Goal: Information Seeking & Learning: Learn about a topic

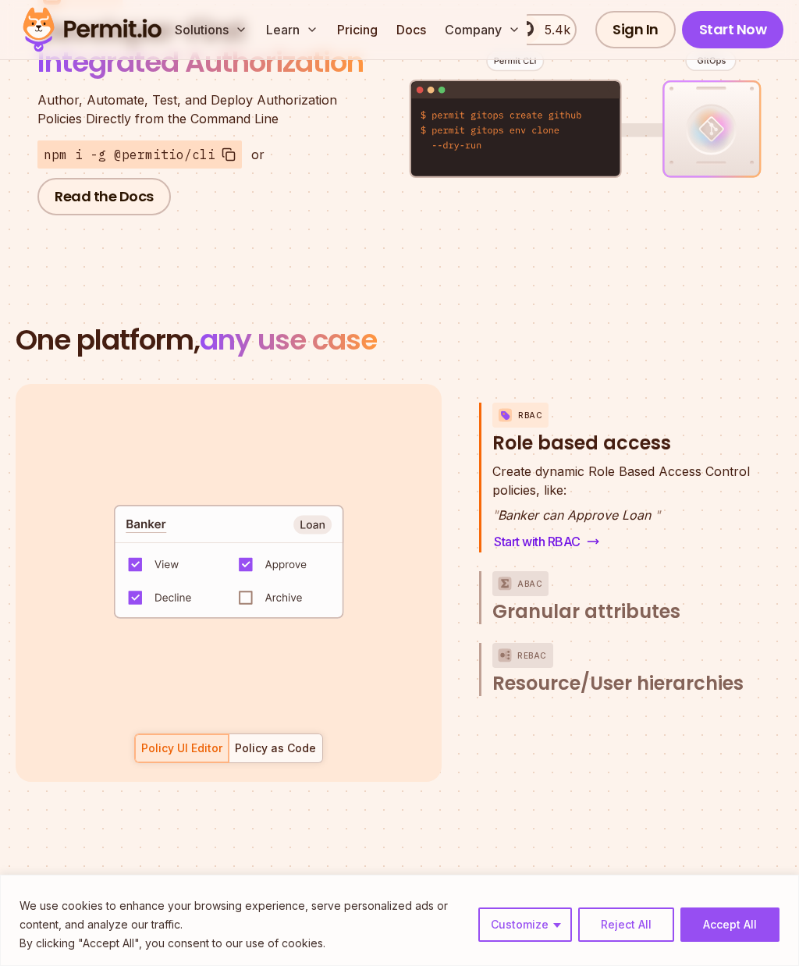
scroll to position [1975, 0]
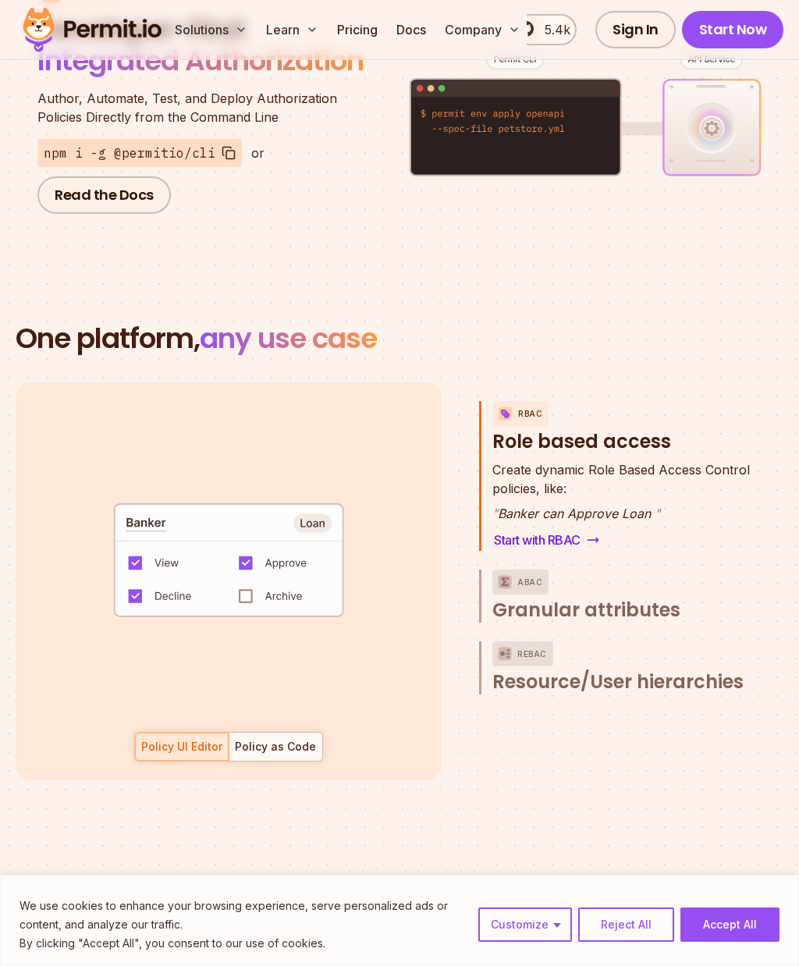
click at [539, 569] on p "ABAC" at bounding box center [529, 581] width 25 height 25
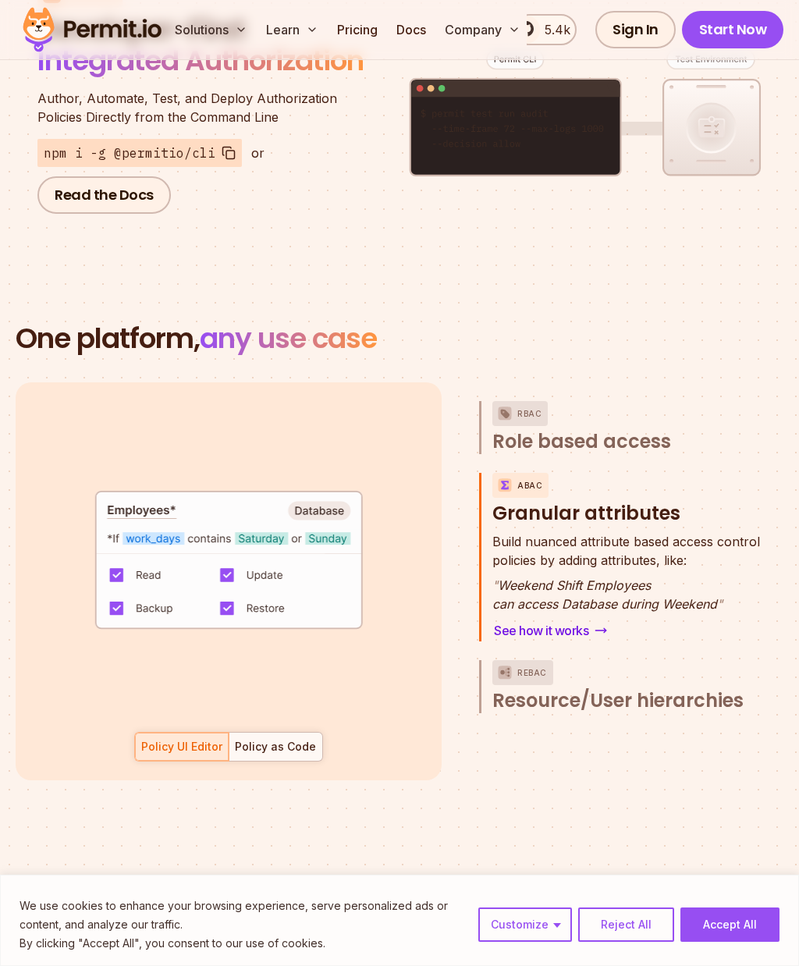
click at [660, 688] on span "Resource/User hierarchies" at bounding box center [617, 700] width 251 height 25
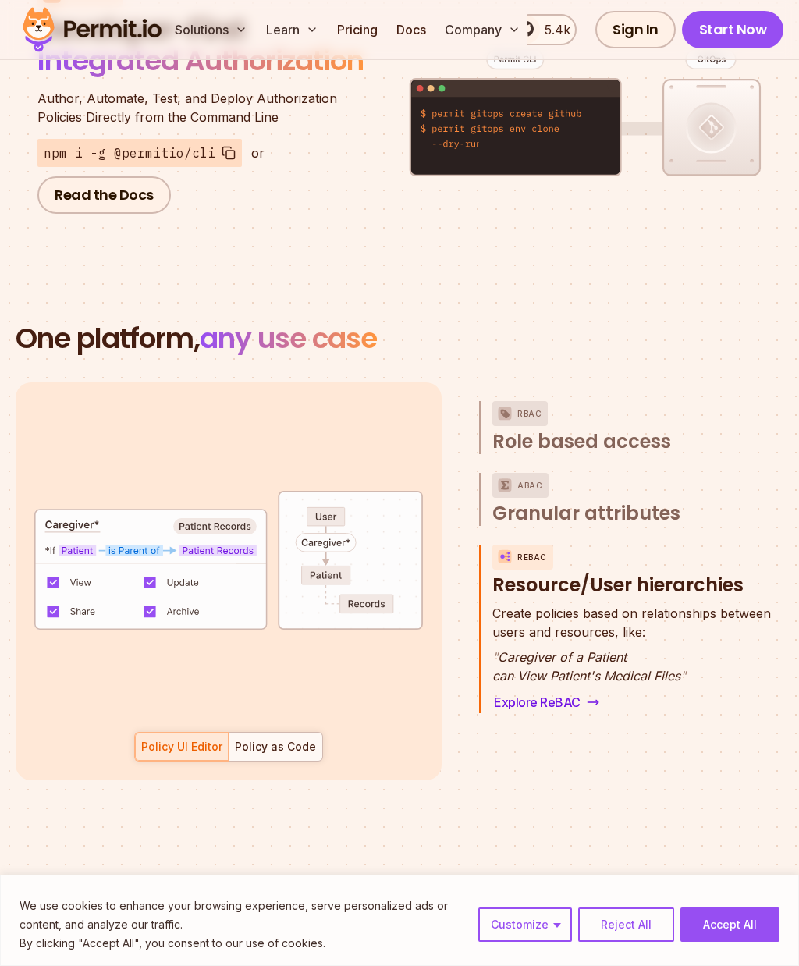
click at [265, 739] on div "Policy as Code" at bounding box center [275, 747] width 81 height 16
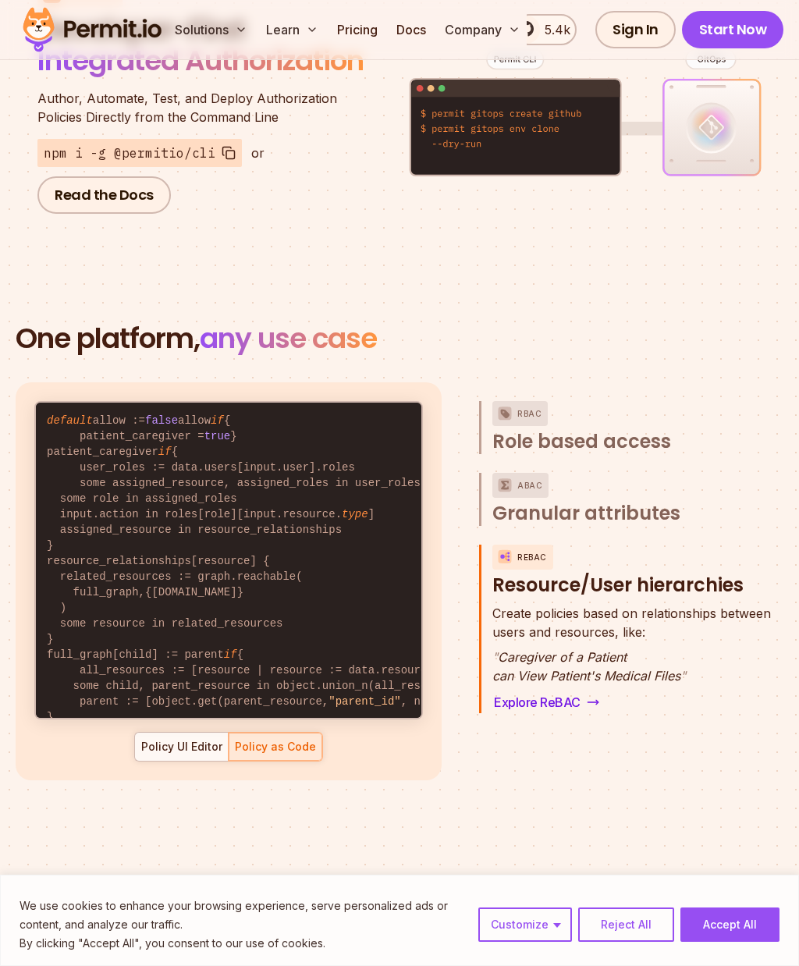
click at [163, 739] on div "Policy UI Editor" at bounding box center [181, 747] width 81 height 16
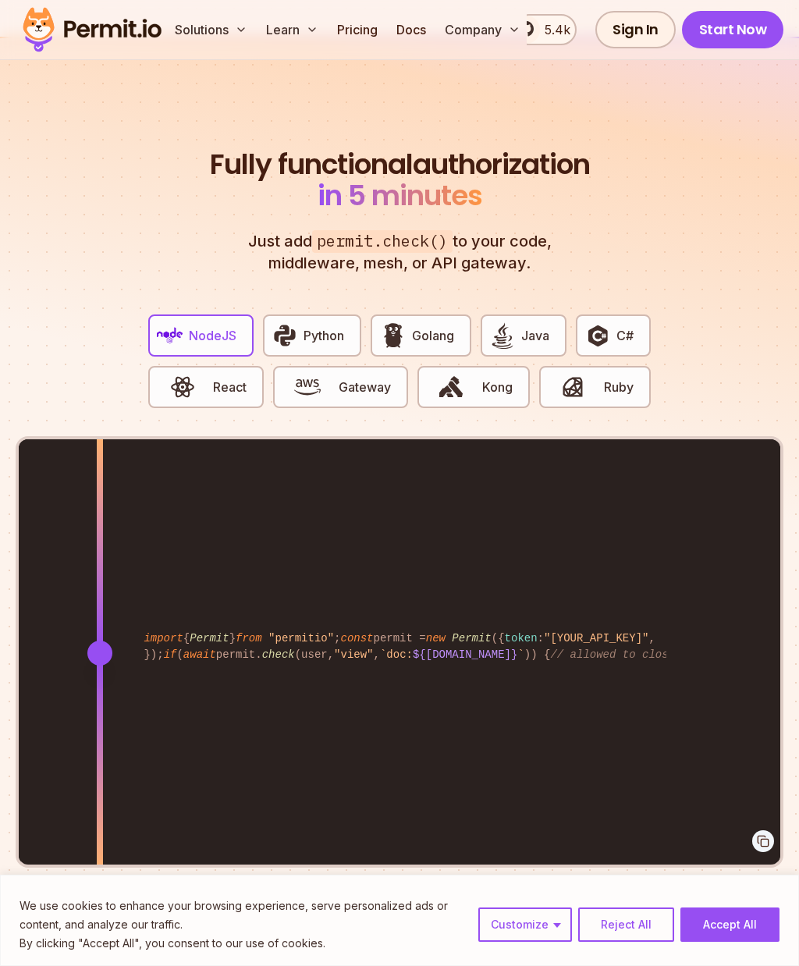
scroll to position [2865, 0]
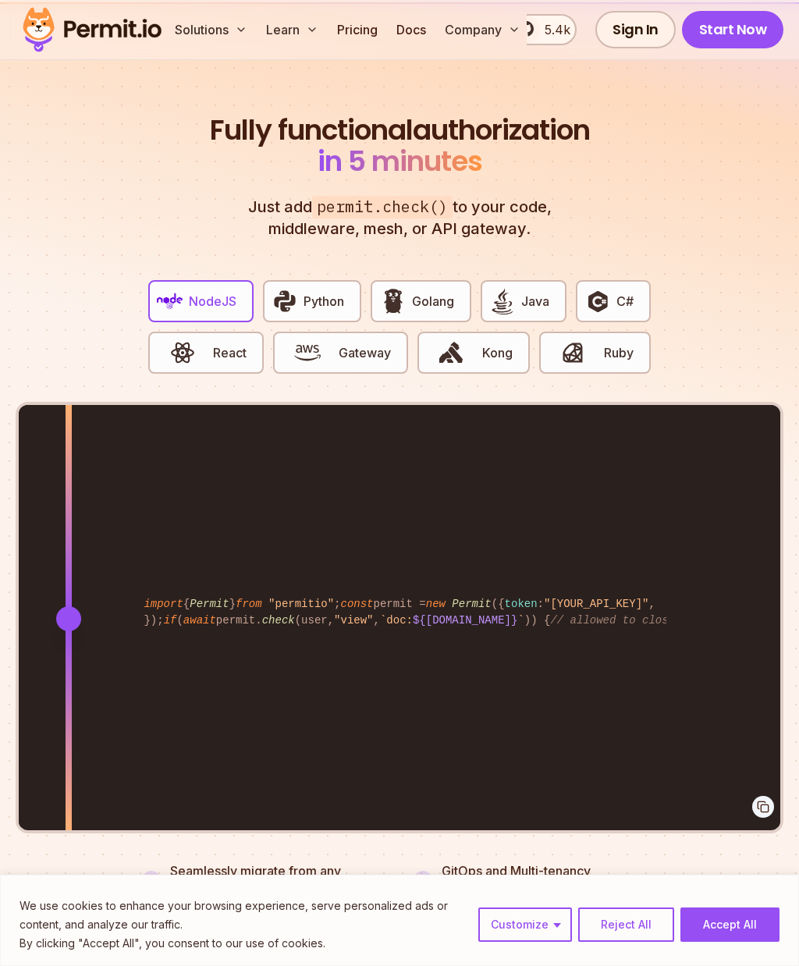
click at [296, 288] on img "button" at bounding box center [284, 301] width 27 height 27
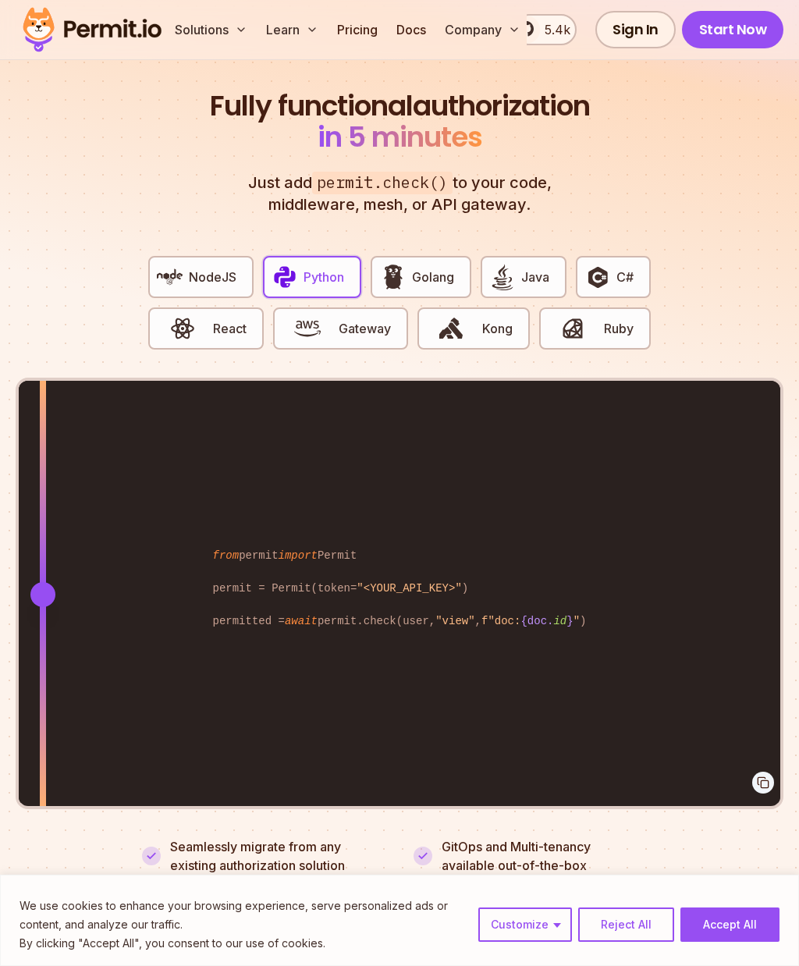
scroll to position [2890, 0]
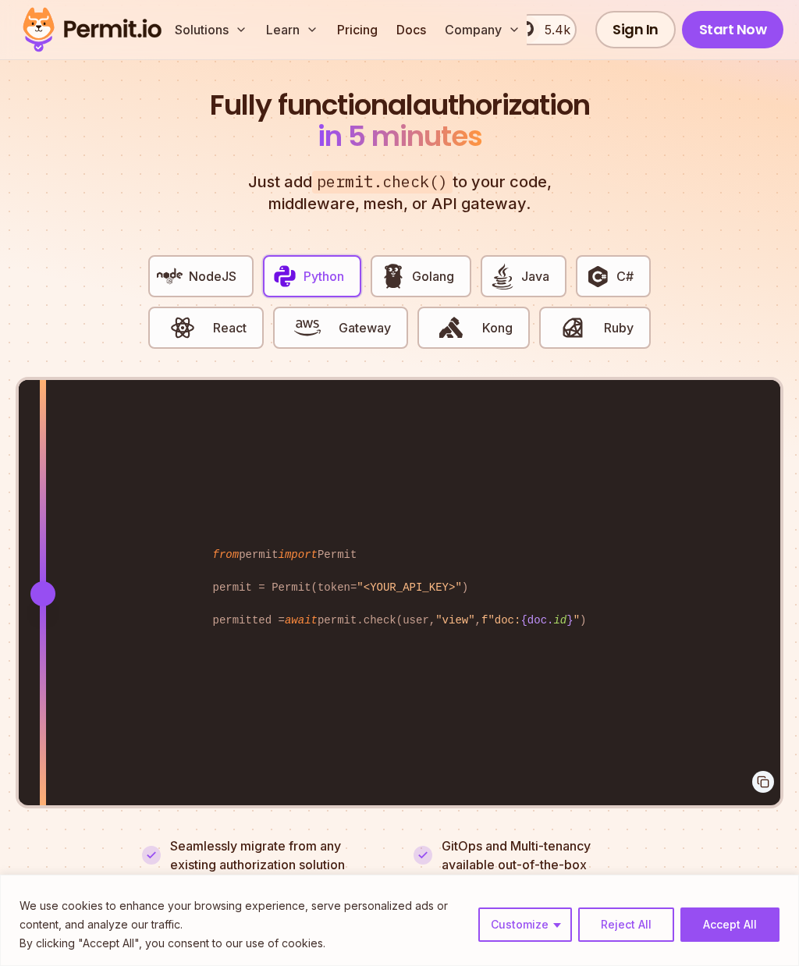
click at [463, 314] on img "button" at bounding box center [451, 327] width 27 height 27
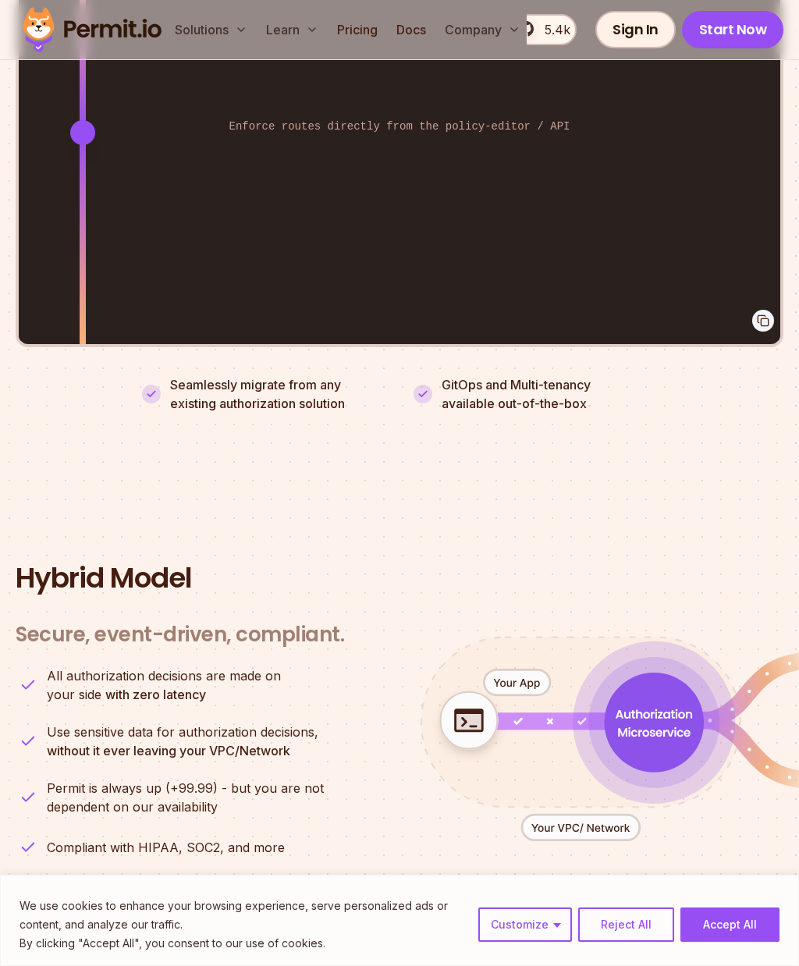
scroll to position [3382, 0]
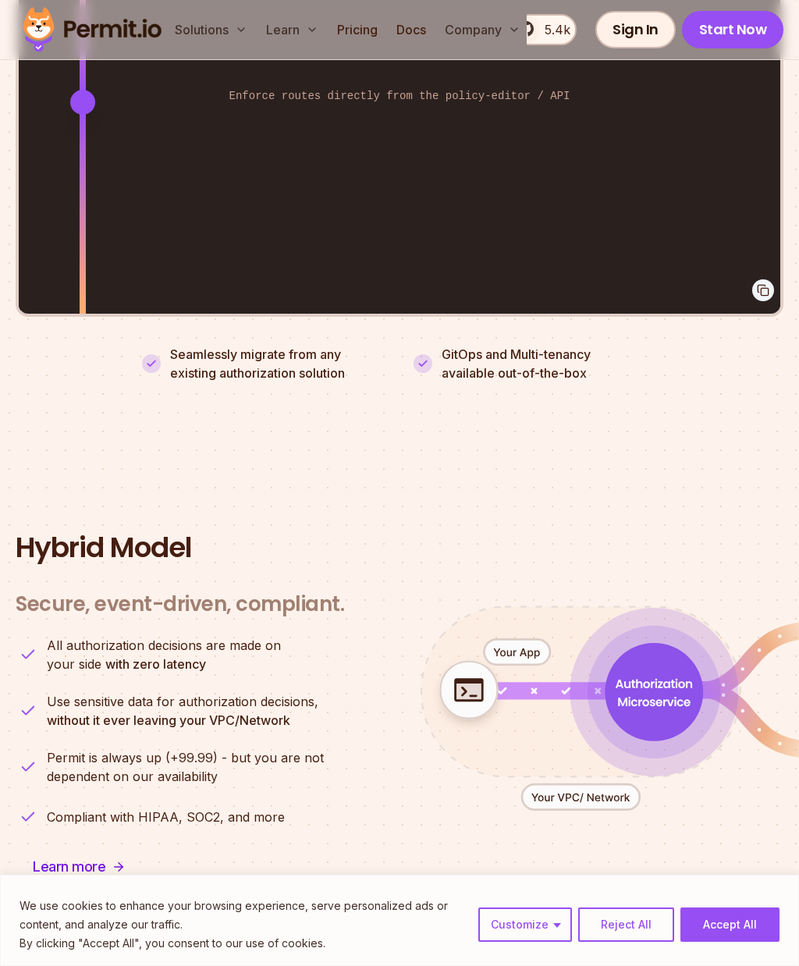
click at [741, 942] on button "Accept All" at bounding box center [729, 924] width 99 height 34
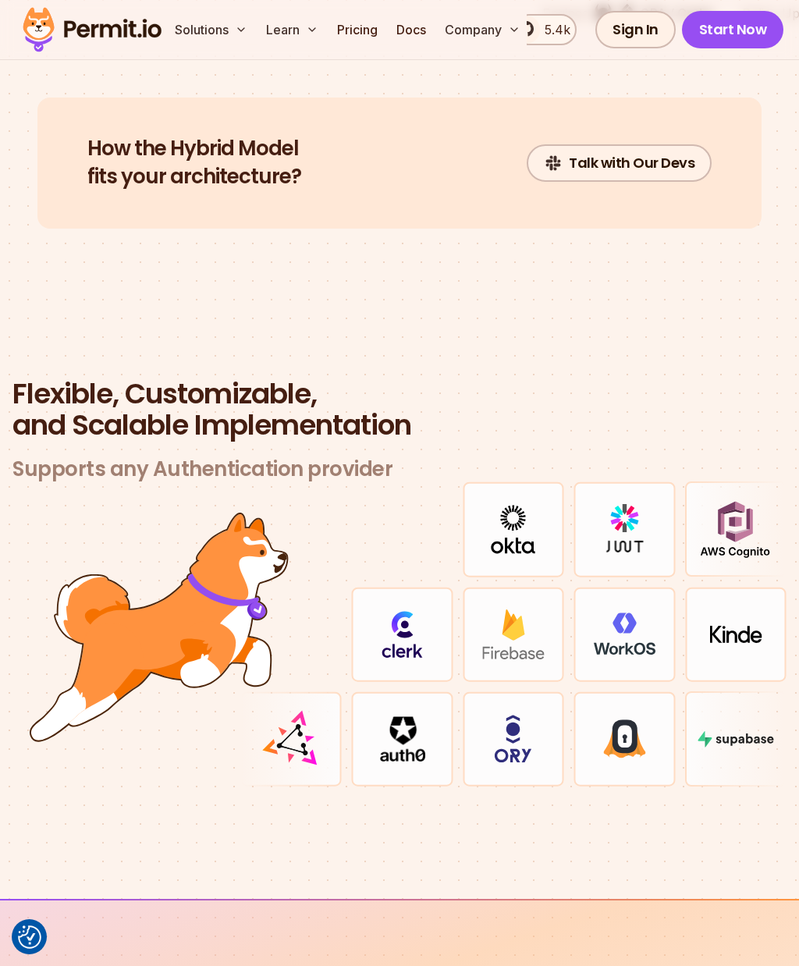
scroll to position [4289, 0]
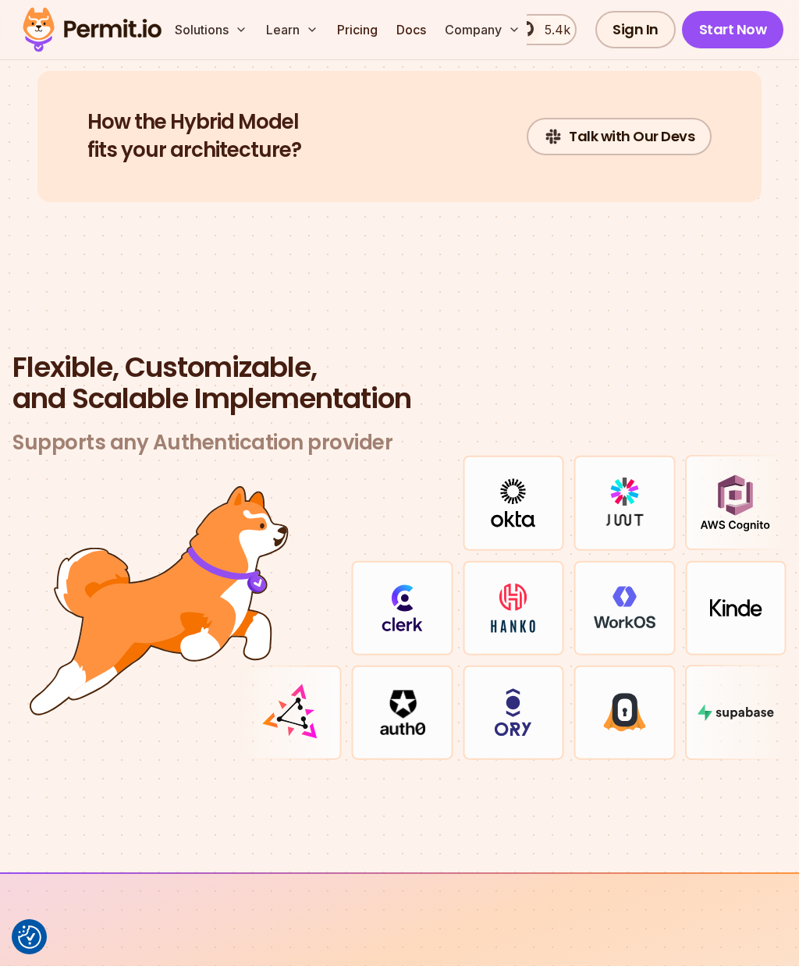
click at [765, 704] on img at bounding box center [735, 712] width 76 height 16
click at [752, 477] on img at bounding box center [735, 502] width 71 height 57
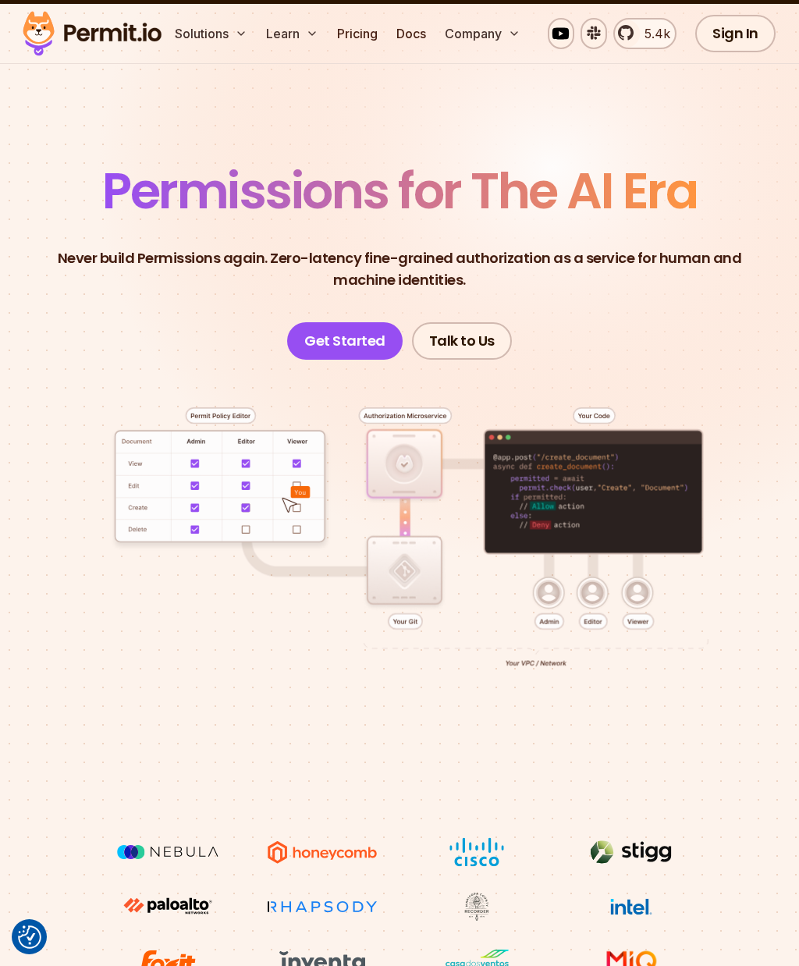
scroll to position [0, 0]
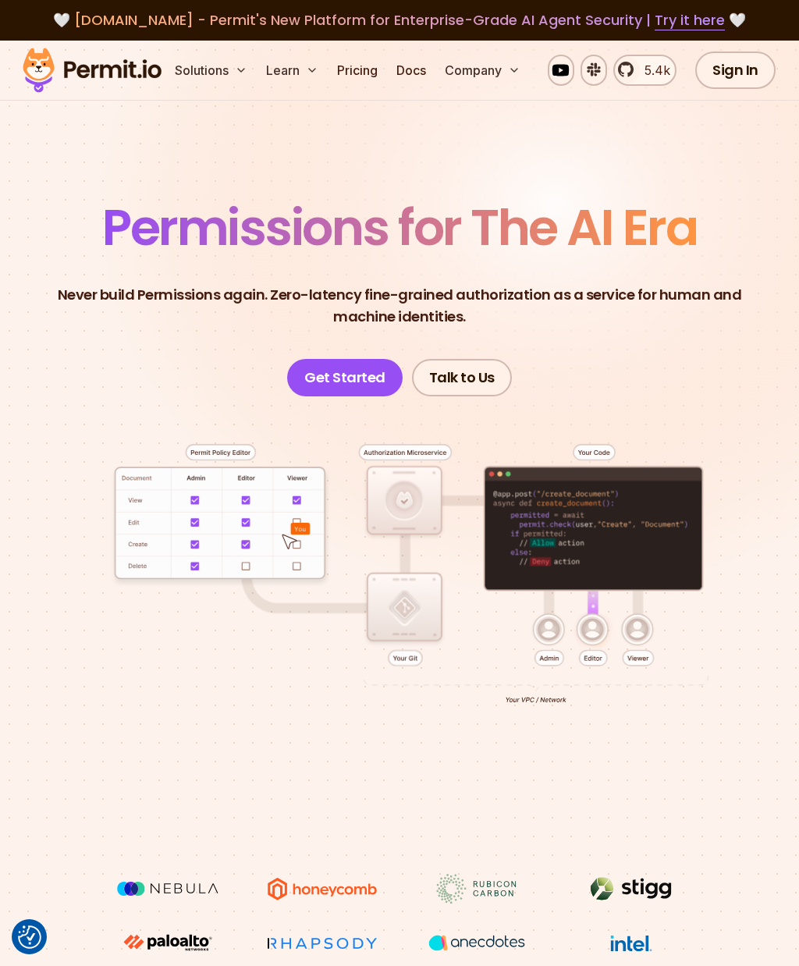
click at [323, 99] on section "Permissions for The AI Era Never build Permissions again. Zero-latency fine-gra…" at bounding box center [399, 545] width 799 height 1009
click at [338, 67] on link "Pricing" at bounding box center [357, 70] width 53 height 31
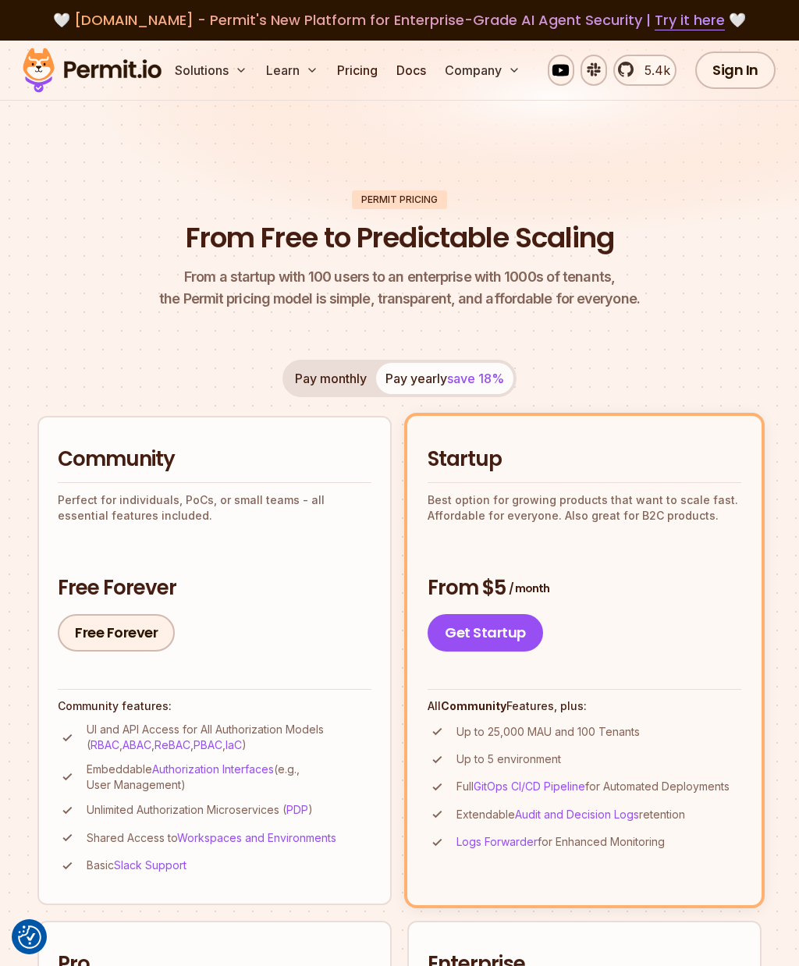
click at [425, 22] on span "[DOMAIN_NAME] - Permit's New Platform for Enterprise-Grade AI Agent Security | …" at bounding box center [399, 20] width 651 height 20
click at [425, 16] on span "[DOMAIN_NAME] - Permit's New Platform for Enterprise-Grade AI Agent Security | …" at bounding box center [399, 20] width 651 height 20
click at [126, 23] on span "[DOMAIN_NAME] - Permit's New Platform for Enterprise-Grade AI Agent Security | …" at bounding box center [399, 20] width 651 height 20
click at [179, 61] on button "Solutions" at bounding box center [211, 70] width 85 height 31
click at [203, 68] on button "Solutions" at bounding box center [211, 70] width 85 height 31
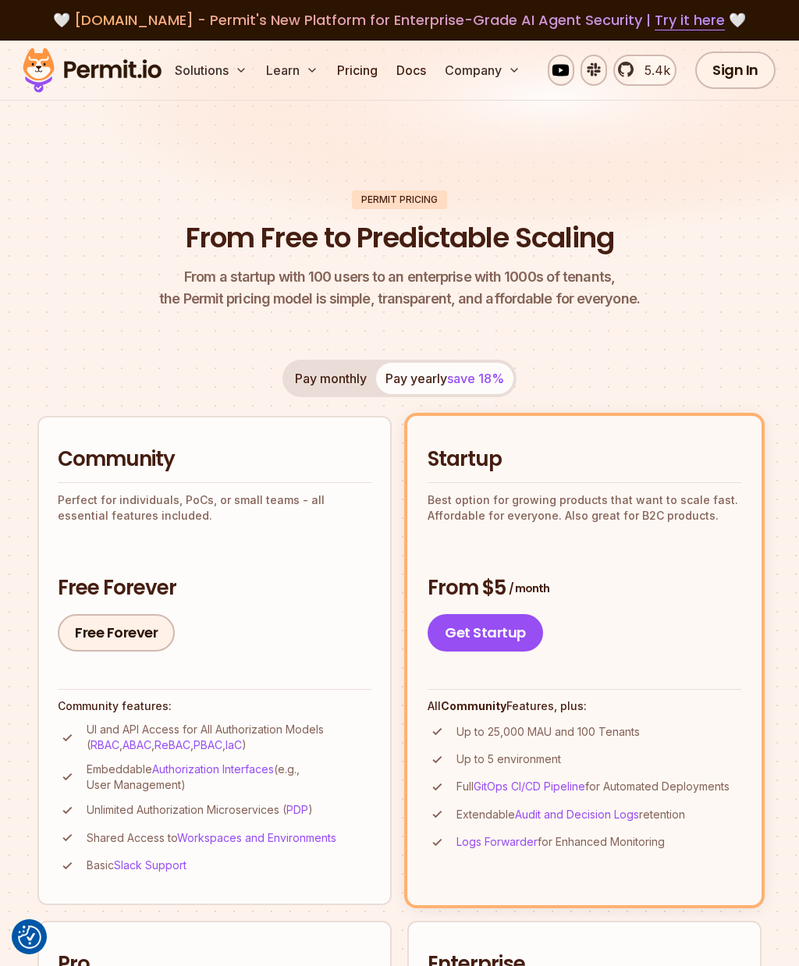
click at [204, 63] on button "Solutions" at bounding box center [211, 70] width 85 height 31
click at [176, 66] on button "Solutions" at bounding box center [211, 70] width 85 height 31
click at [678, 27] on link "Try it here" at bounding box center [690, 20] width 70 height 20
